Goal: Check status: Check status

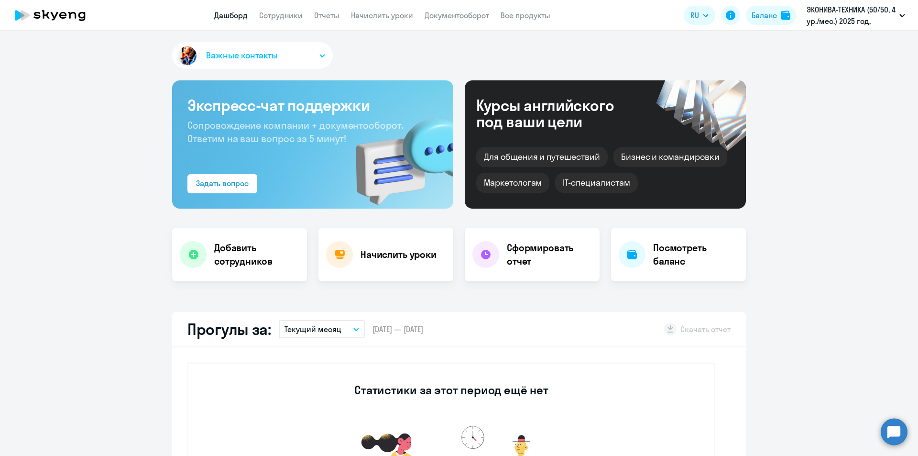
select select "30"
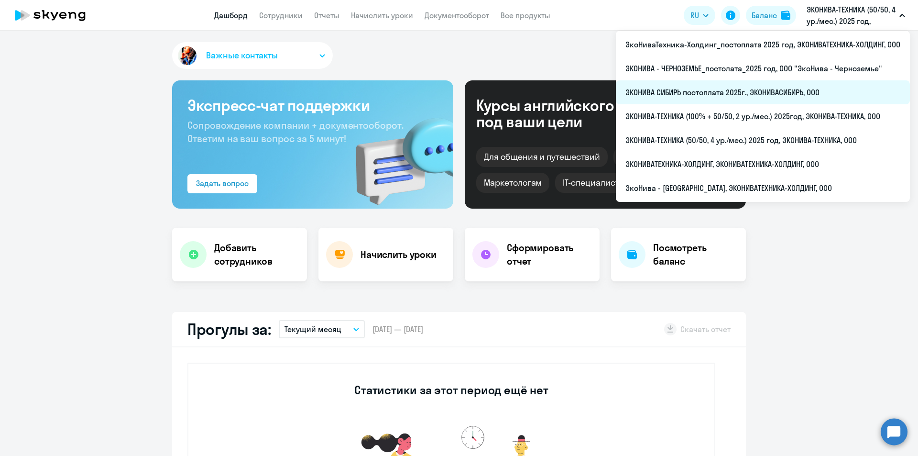
click at [688, 98] on li "ЭКОНИВА СИБИРЬ постоплата 2025г., ЭКОНИВАСИБИРЬ, ООО" at bounding box center [763, 92] width 294 height 24
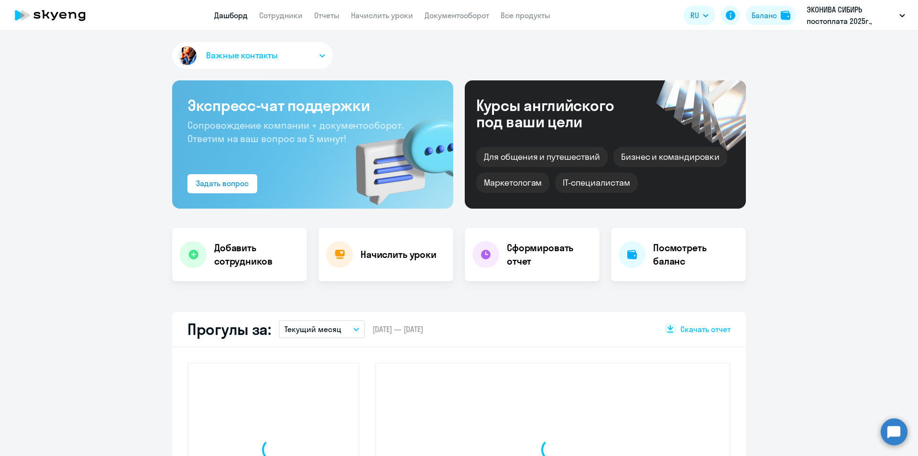
select select "30"
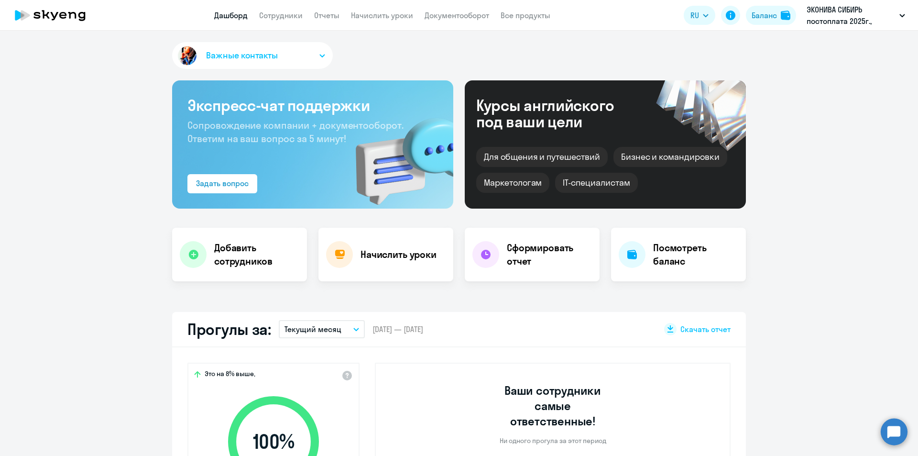
click at [286, 20] on app-menu-item-link "Сотрудники" at bounding box center [280, 16] width 43 height 12
click at [288, 15] on link "Сотрудники" at bounding box center [280, 16] width 43 height 10
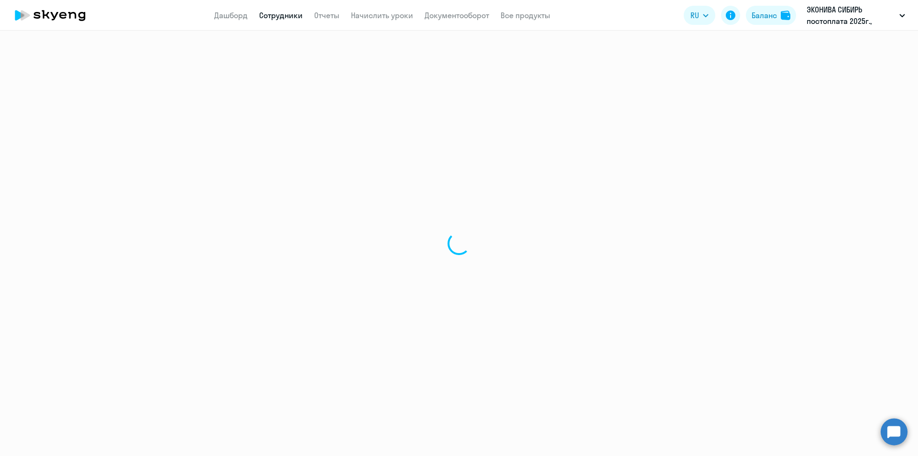
select select "30"
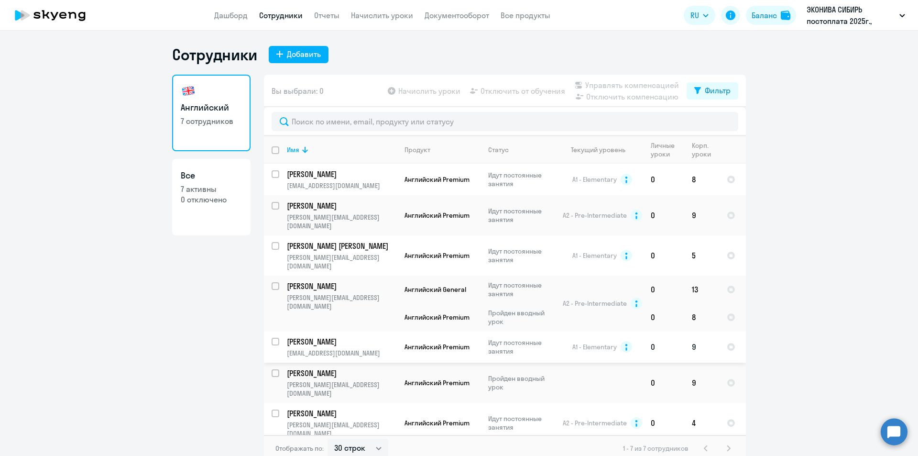
click at [311, 348] on p "[EMAIL_ADDRESS][DOMAIN_NAME]" at bounding box center [341, 352] width 109 height 9
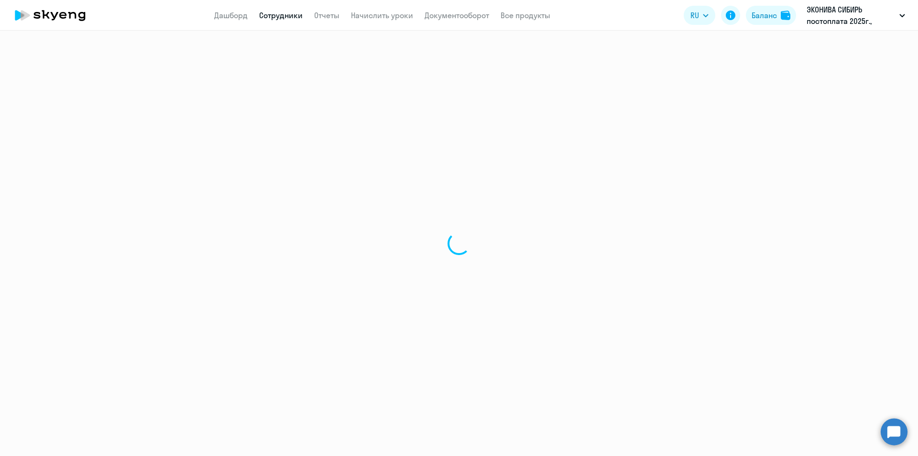
select select "english"
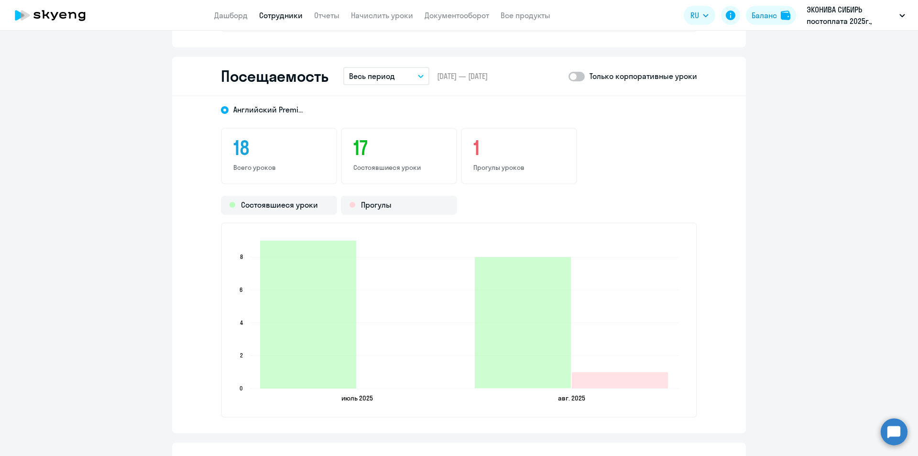
scroll to position [1120, 0]
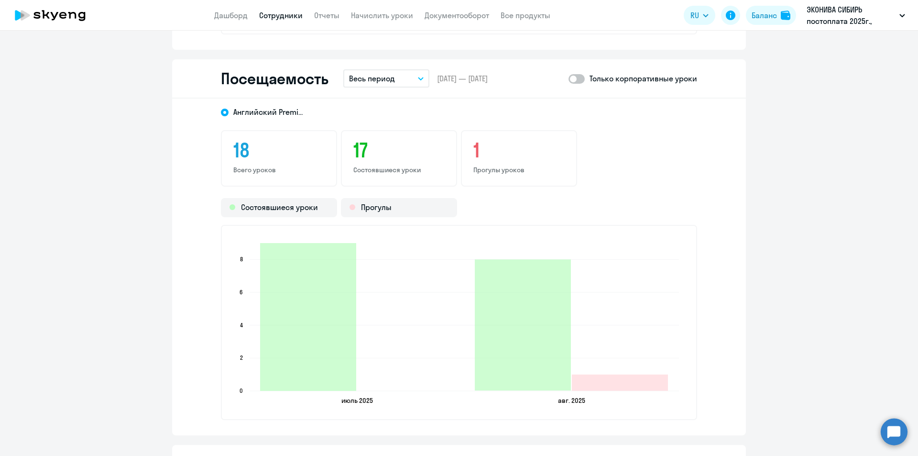
click at [489, 172] on p "Прогулы уроков" at bounding box center [518, 169] width 91 height 9
click at [370, 81] on p "Весь период" at bounding box center [372, 78] width 46 height 11
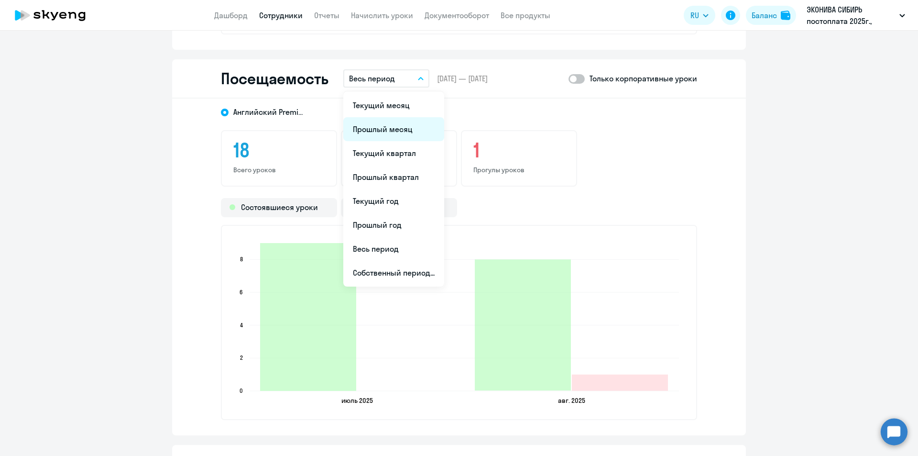
click at [379, 130] on li "Прошлый месяц" at bounding box center [393, 129] width 101 height 24
